Goal: Task Accomplishment & Management: Use online tool/utility

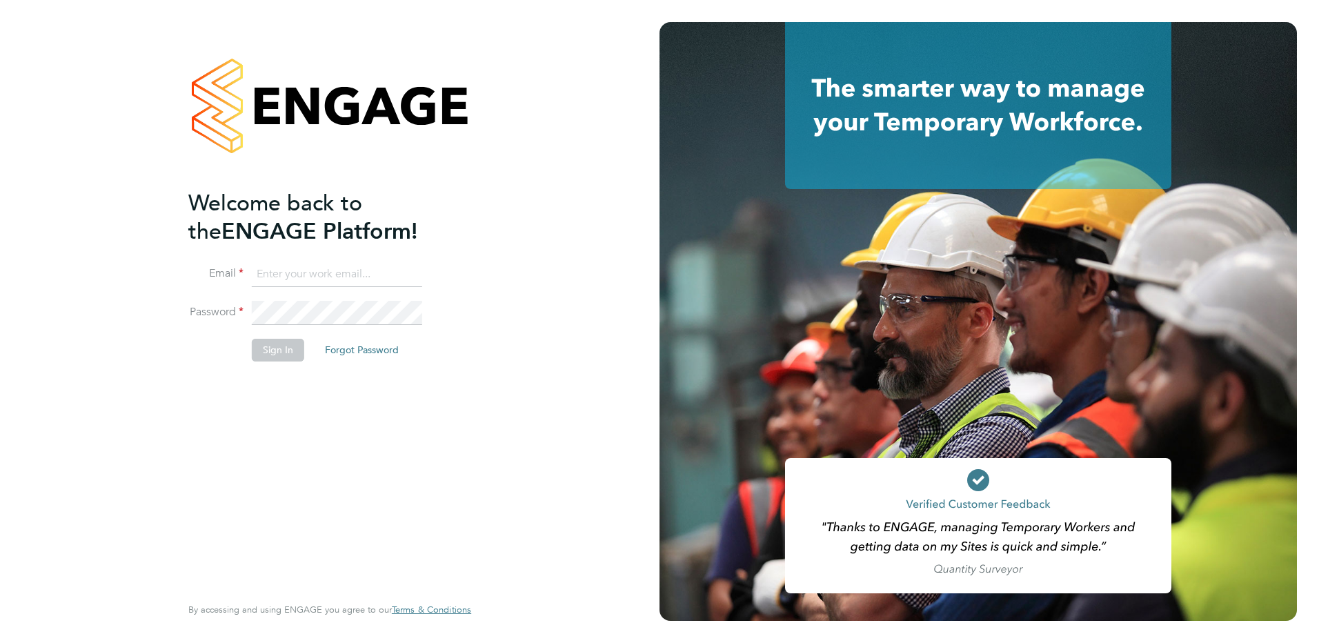
type input "[EMAIL_ADDRESS][PERSON_NAME][DOMAIN_NAME]"
click at [268, 346] on button "Sign In" at bounding box center [278, 350] width 52 height 22
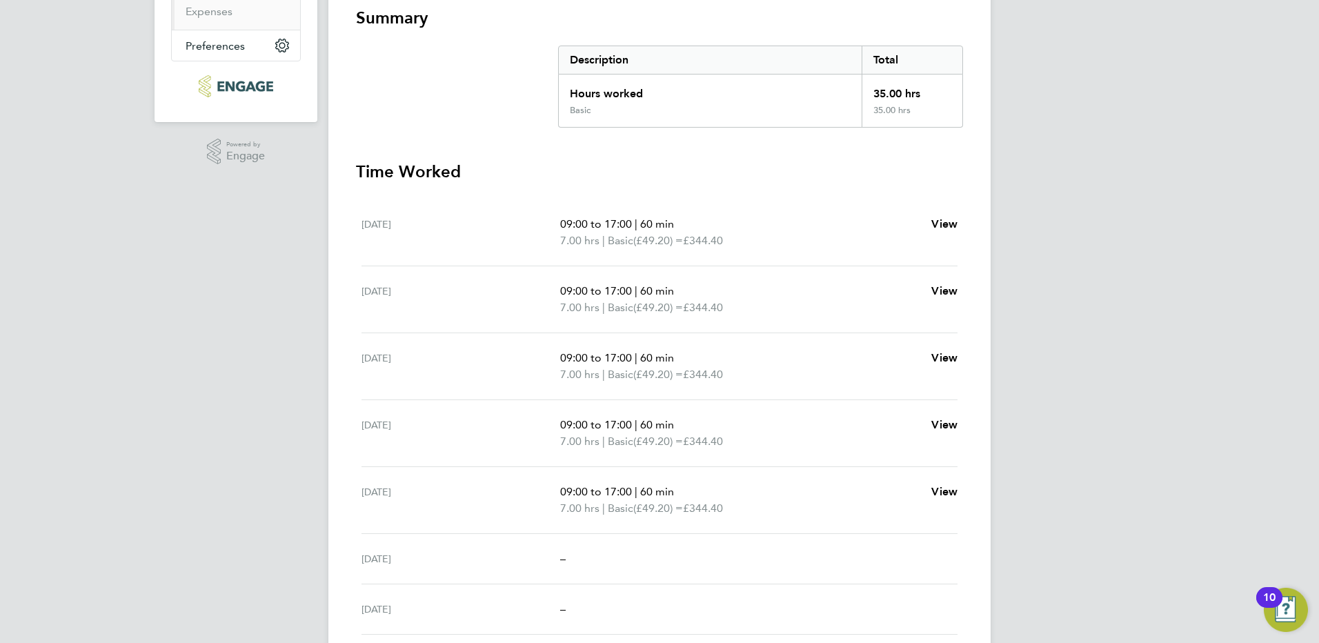
scroll to position [276, 0]
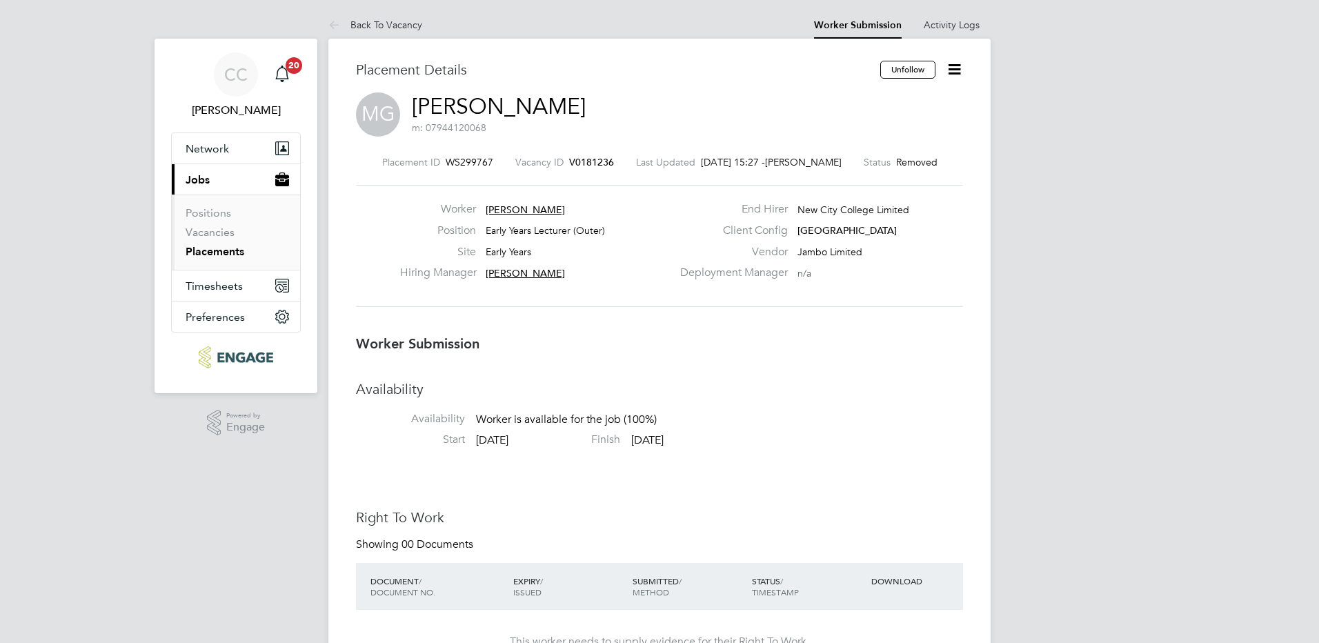
scroll to position [7, 7]
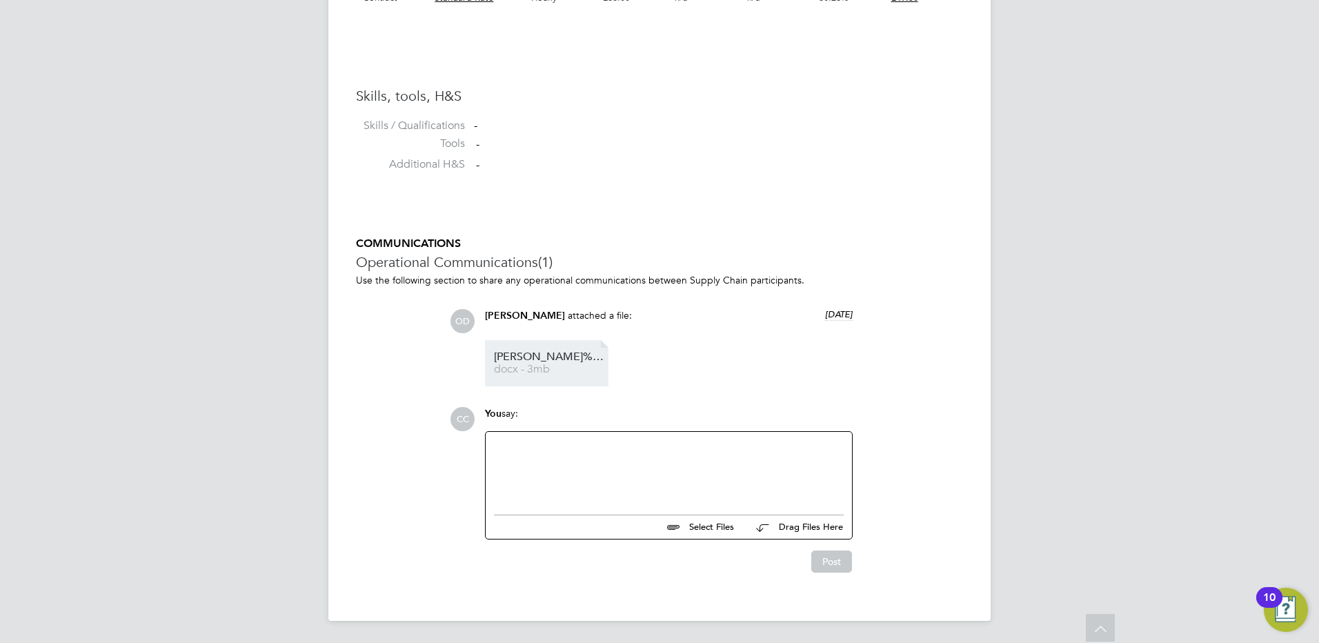
click at [557, 360] on span "Marcia%20HQ00252711" at bounding box center [549, 357] width 110 height 10
